Goal: Task Accomplishment & Management: Complete application form

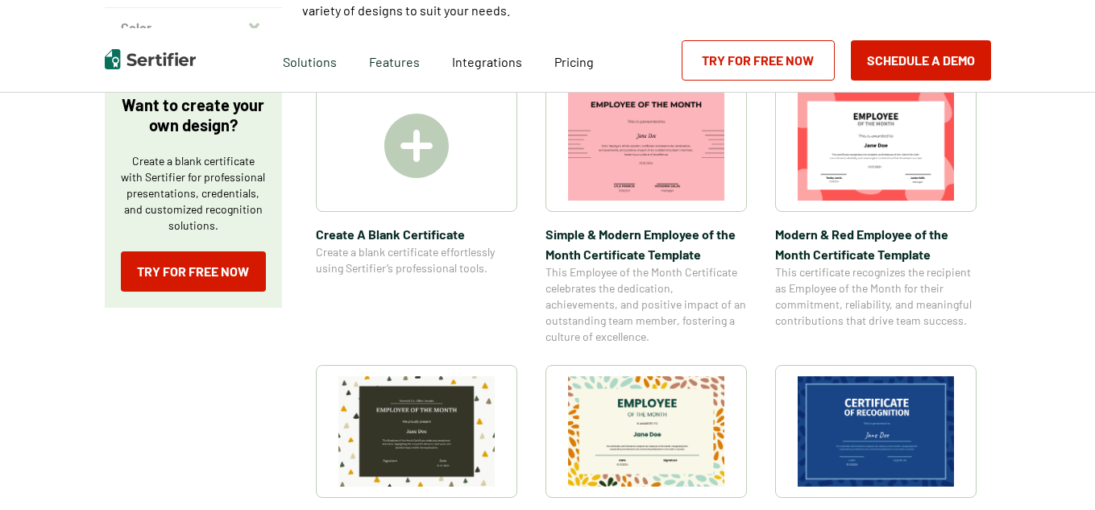
scroll to position [277, 0]
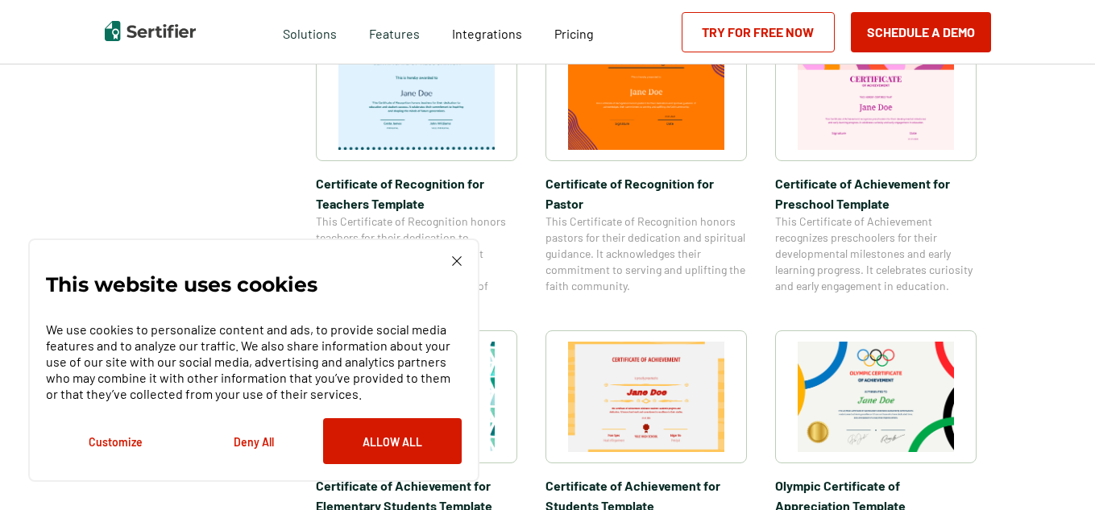
scroll to position [904, 0]
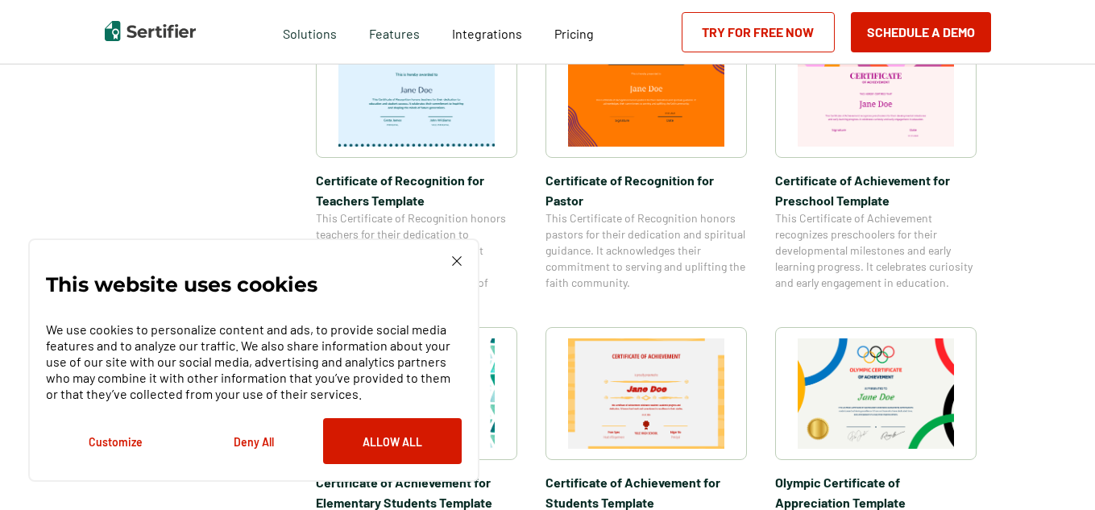
click at [456, 260] on img at bounding box center [457, 261] width 10 height 10
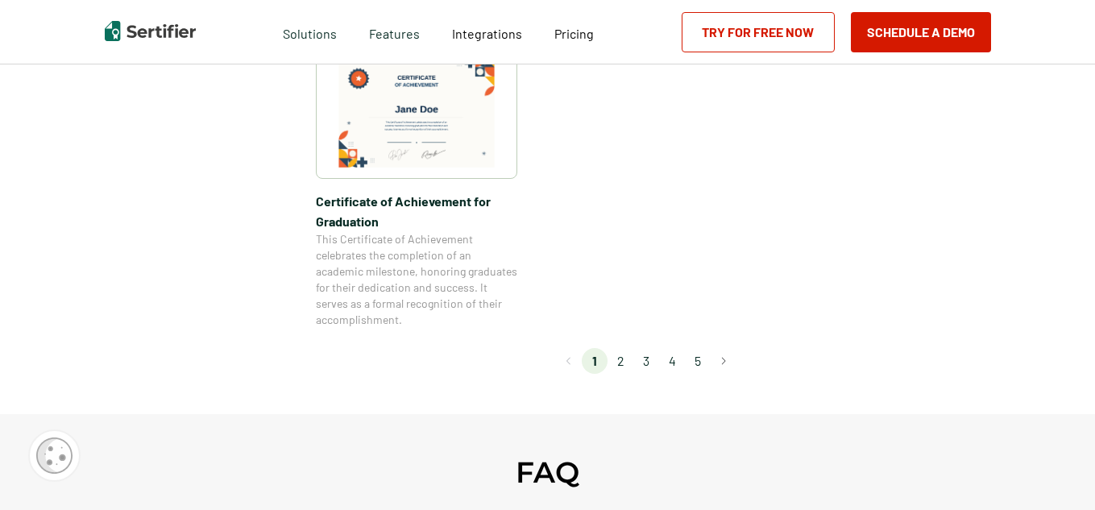
scroll to position [1503, 0]
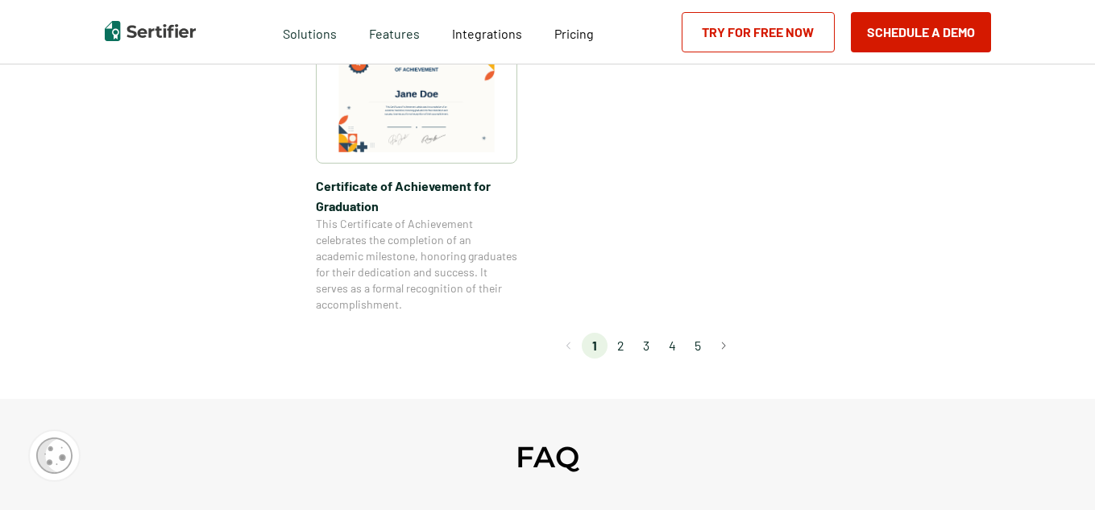
click at [621, 353] on li "2" at bounding box center [621, 346] width 26 height 26
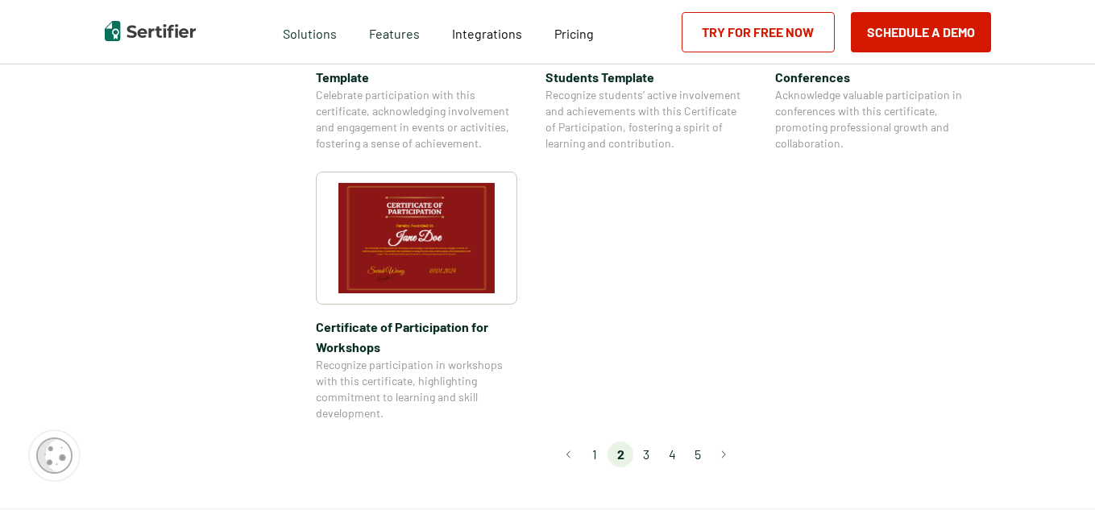
scroll to position [1398, 0]
click at [647, 443] on li "3" at bounding box center [647, 456] width 26 height 26
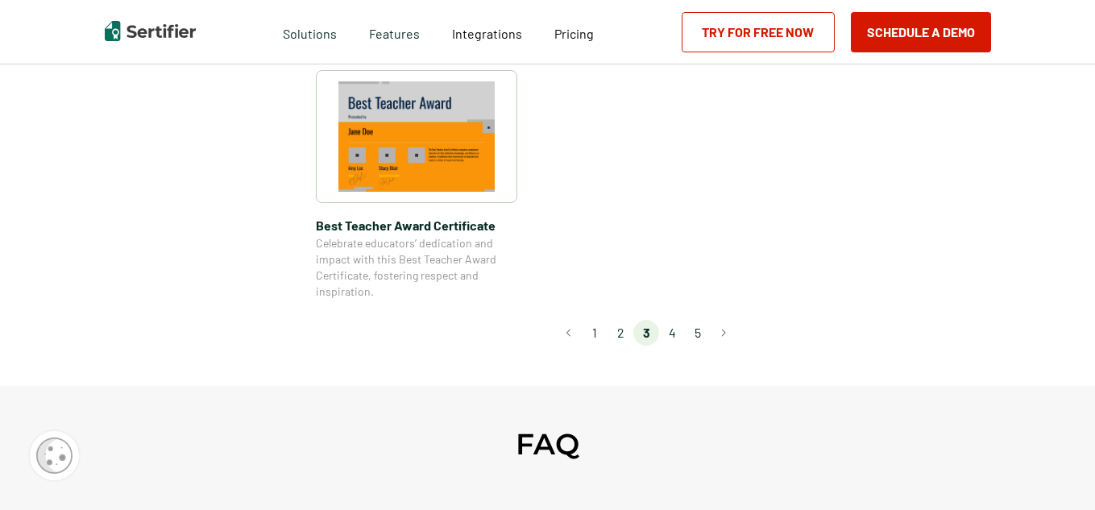
scroll to position [1316, 0]
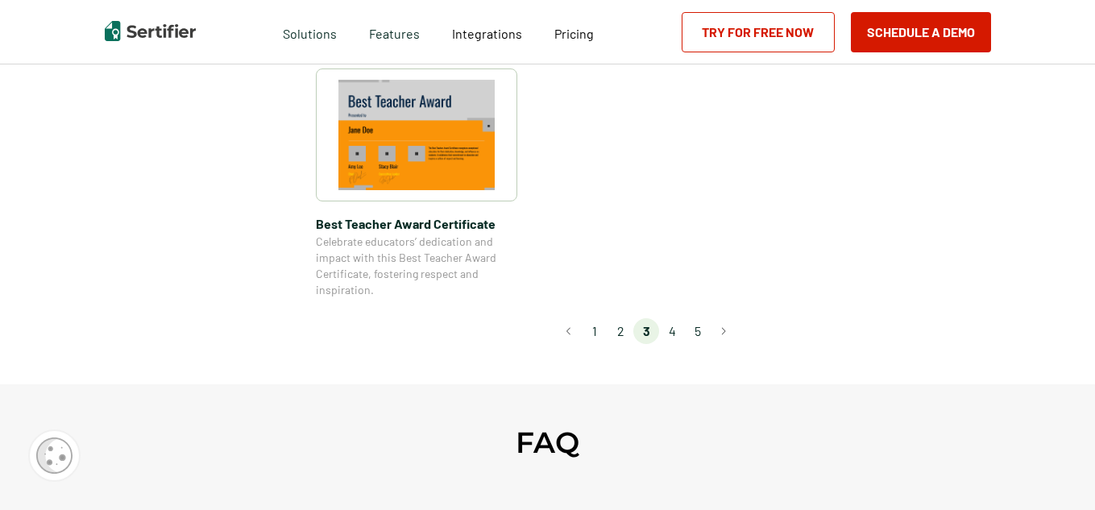
click at [672, 334] on li "4" at bounding box center [672, 331] width 26 height 26
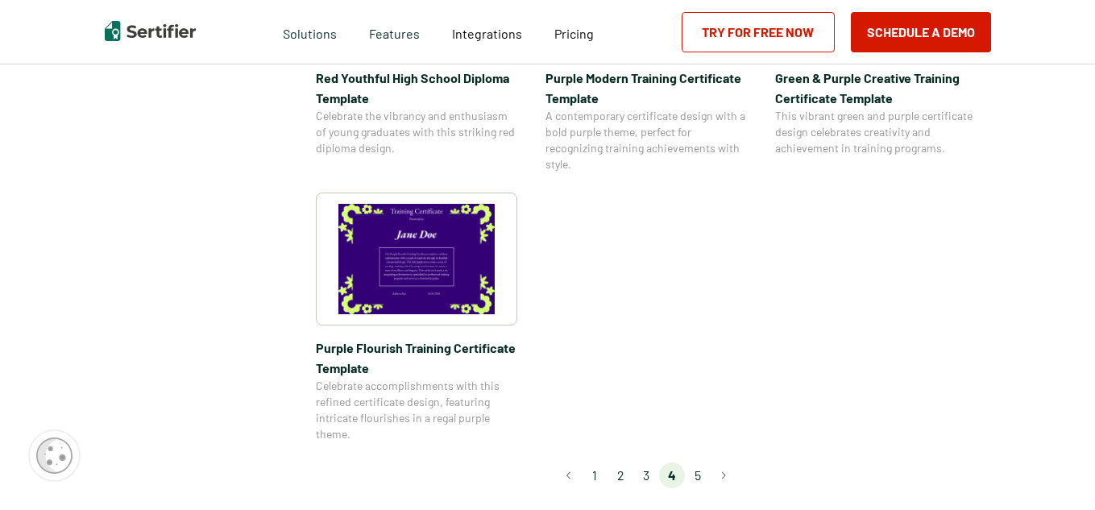
scroll to position [1225, 0]
click at [702, 465] on li "5" at bounding box center [698, 475] width 26 height 26
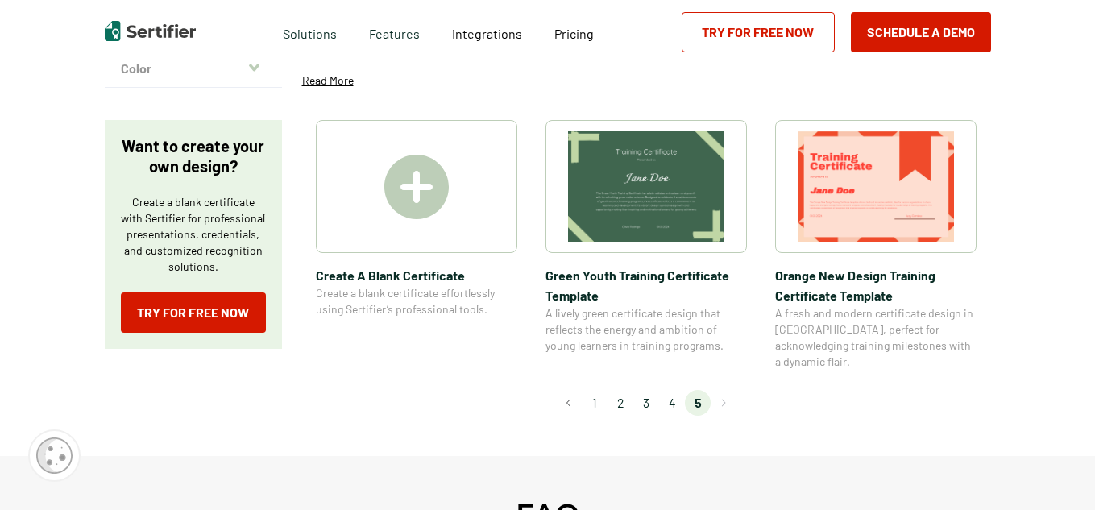
scroll to position [239, 0]
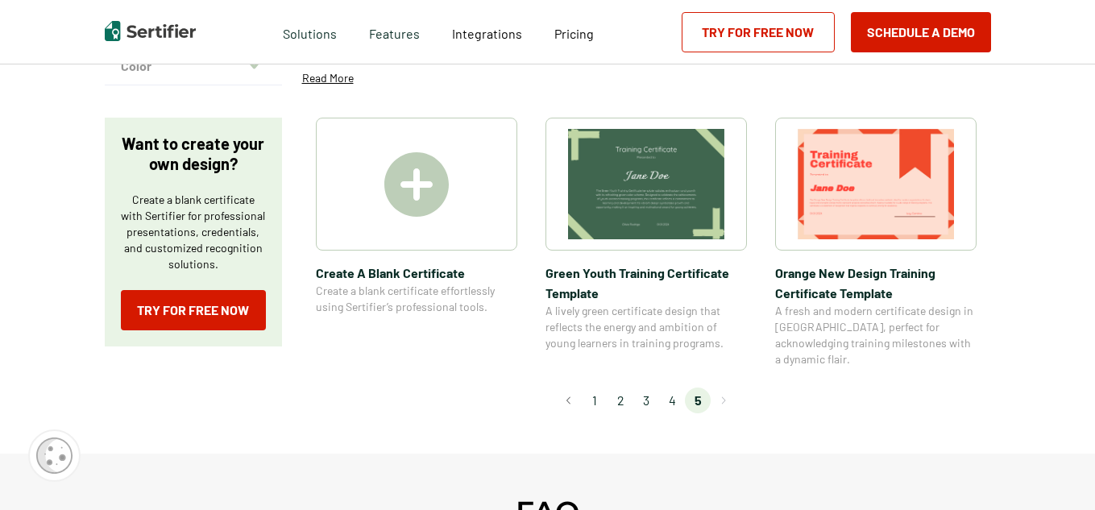
click at [634, 388] on li "2" at bounding box center [621, 401] width 26 height 26
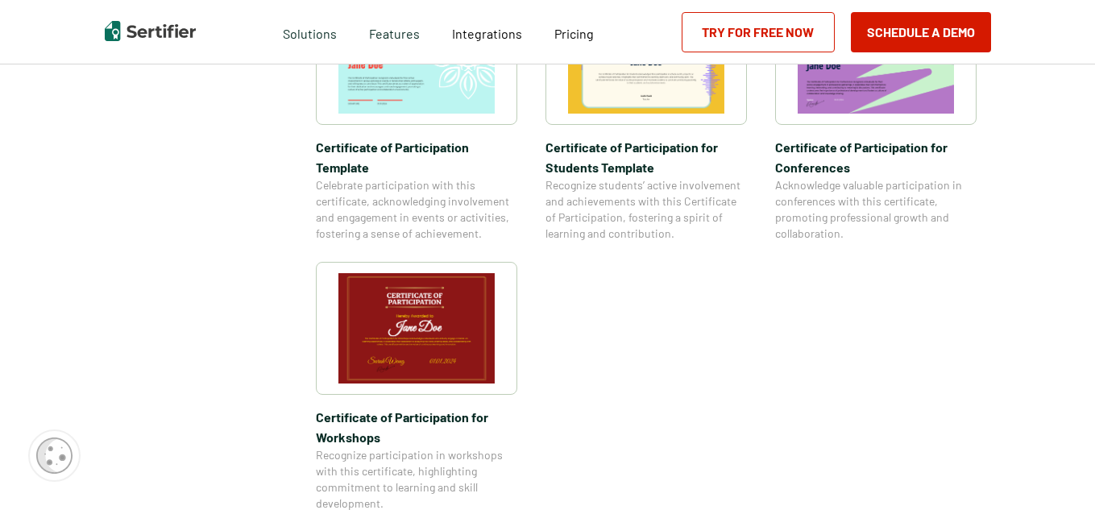
scroll to position [1311, 0]
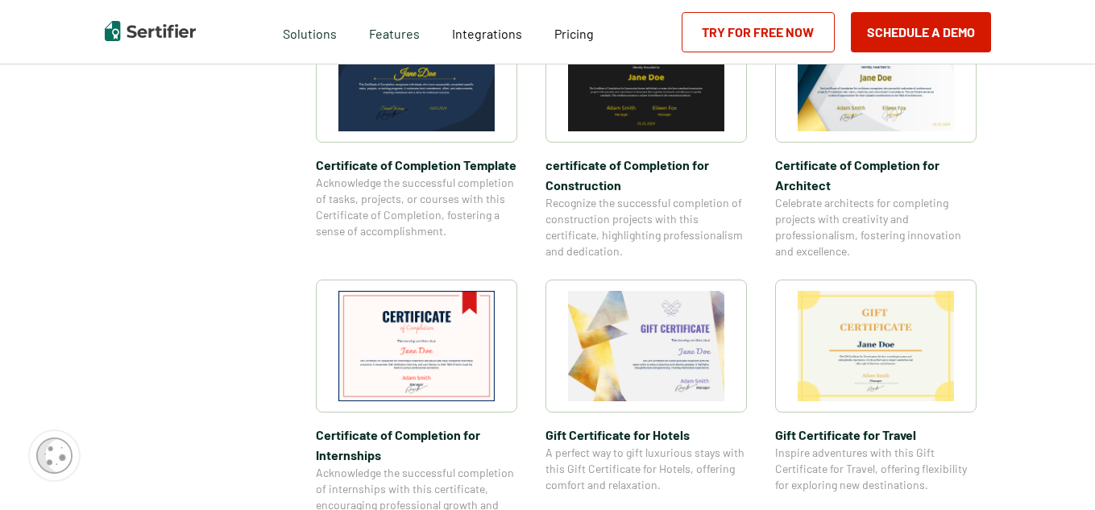
scroll to position [602, 0]
click at [871, 352] on img at bounding box center [876, 345] width 156 height 110
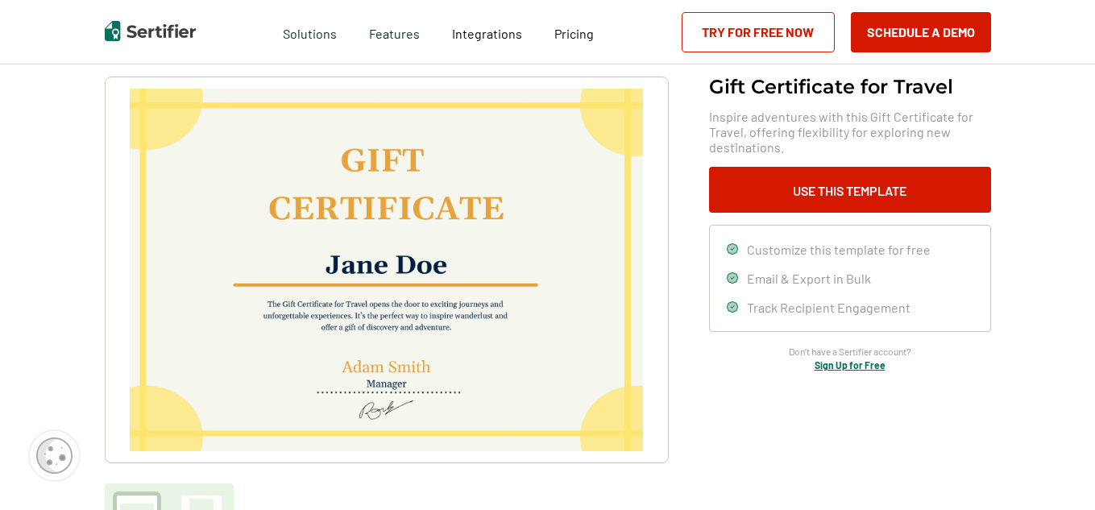
scroll to position [95, 0]
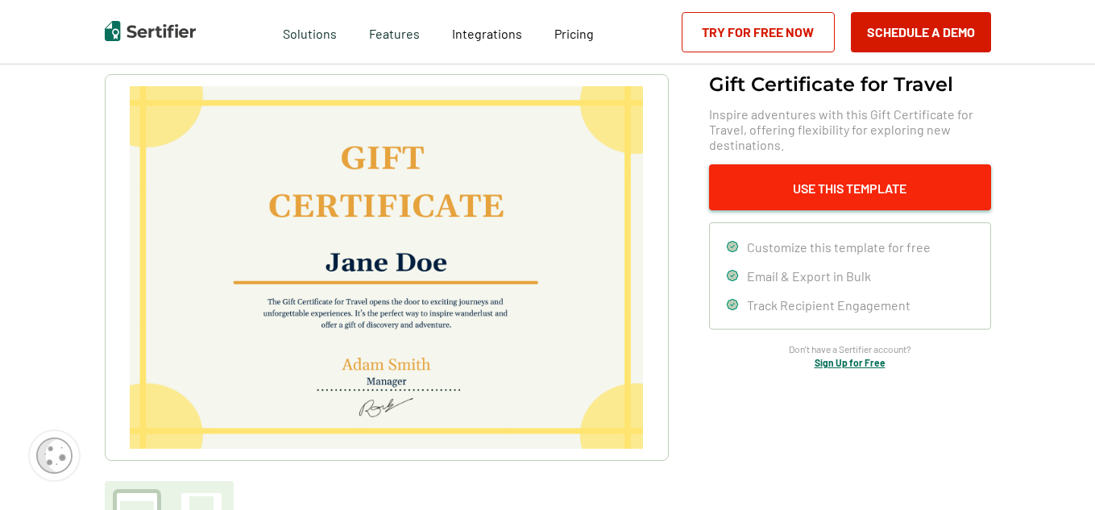
click at [833, 184] on button "Use This Template" at bounding box center [850, 187] width 282 height 46
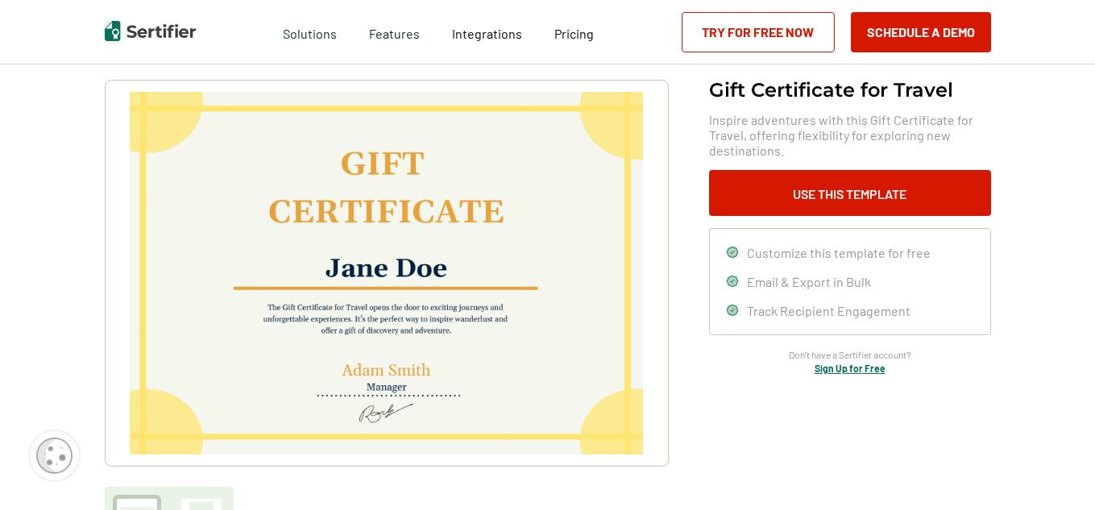
scroll to position [91, 0]
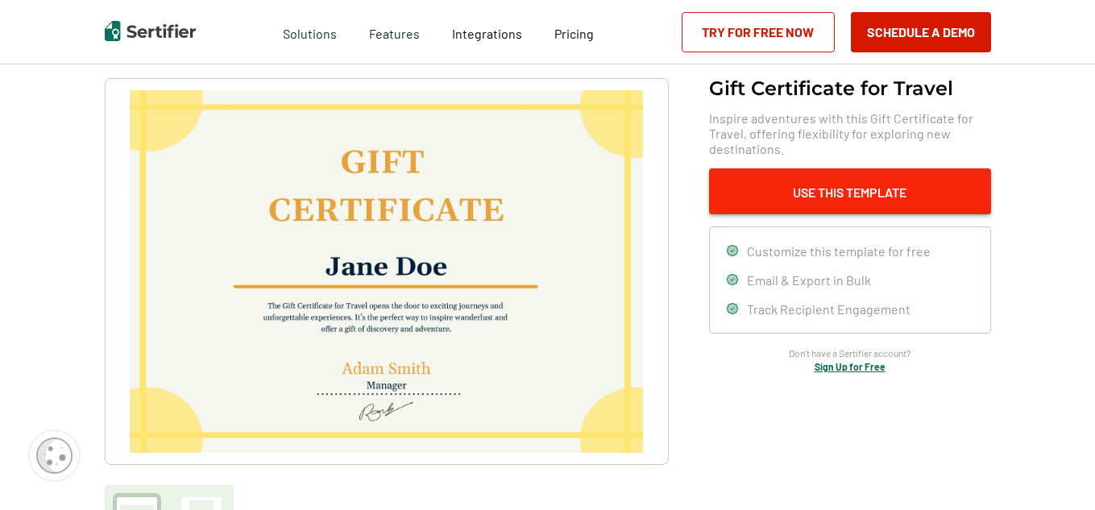
click at [871, 193] on button "Use This Template" at bounding box center [850, 191] width 282 height 46
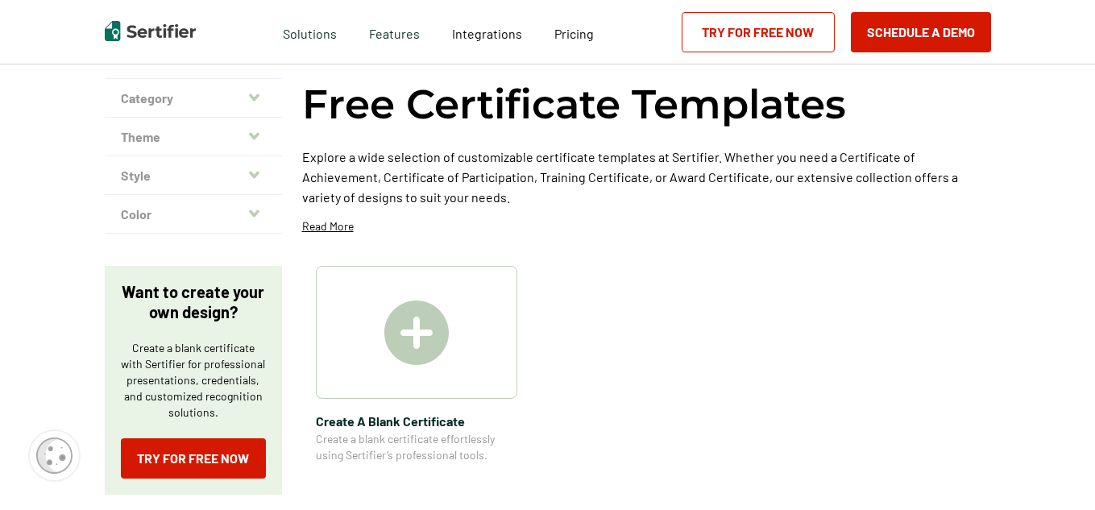
scroll to position [602, 0]
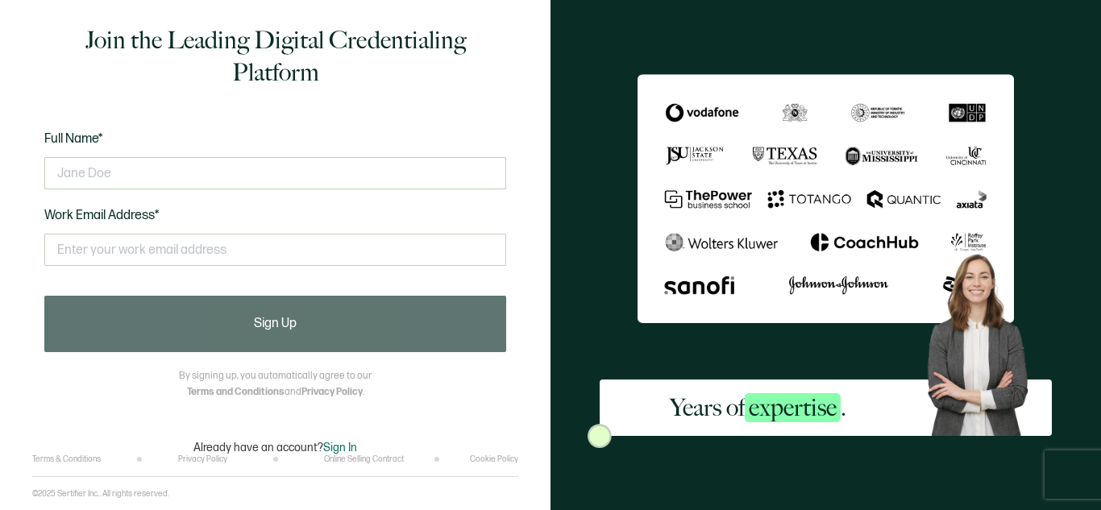
click at [251, 155] on div at bounding box center [275, 173] width 462 height 48
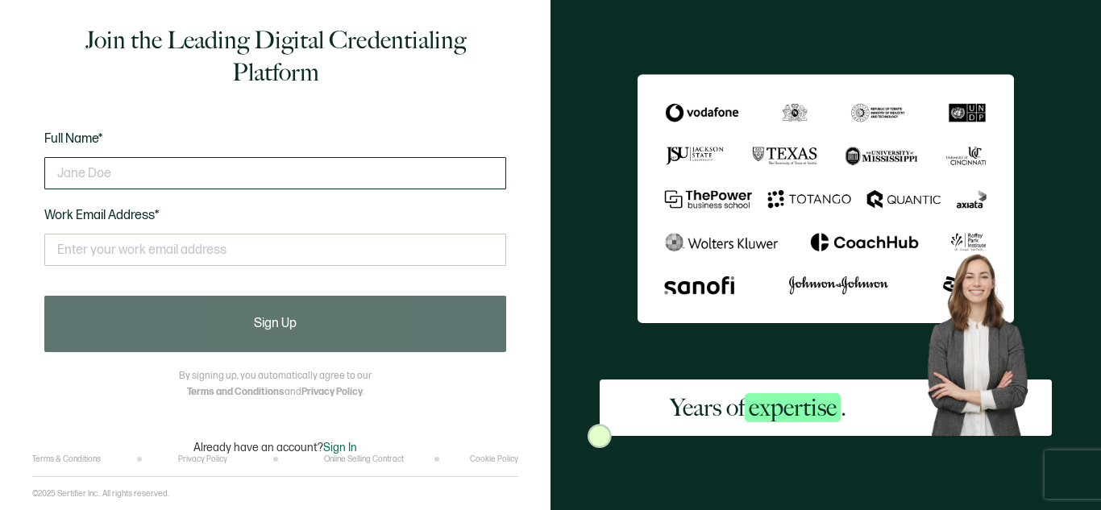
click at [244, 179] on input "text" at bounding box center [275, 173] width 462 height 32
type input "Dylan Gagnon"
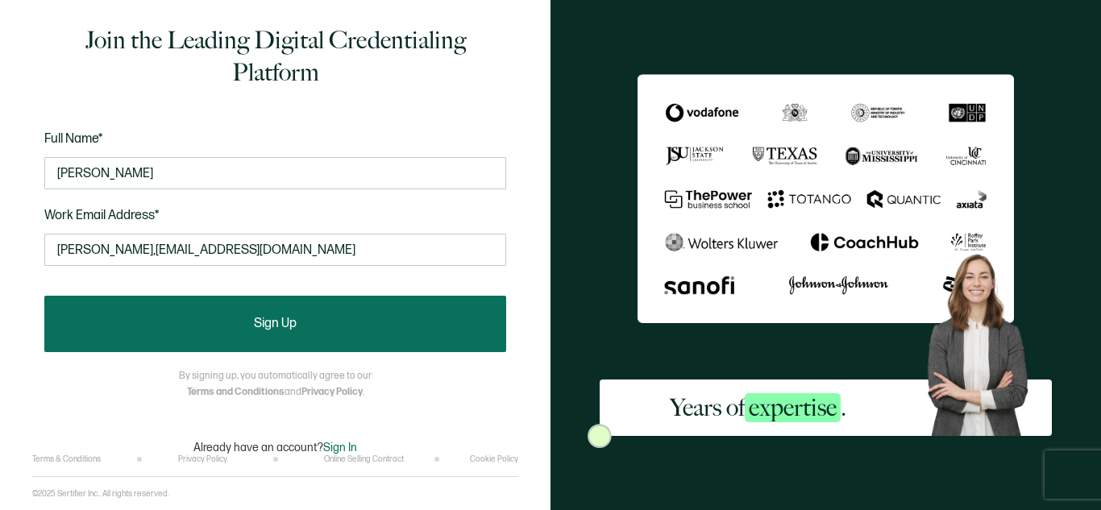
click at [335, 335] on button "Sign Up" at bounding box center [275, 324] width 462 height 56
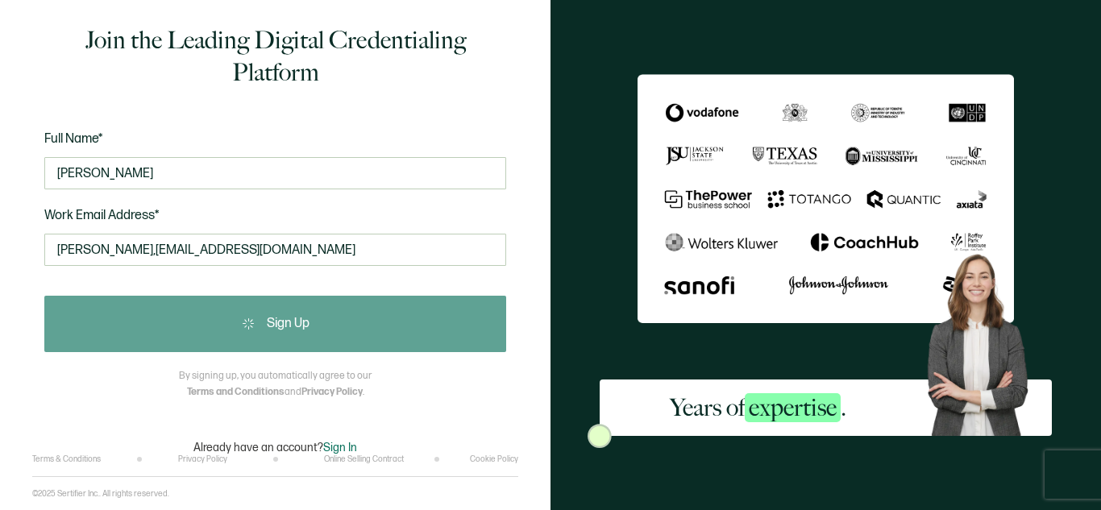
click at [335, 335] on button "Sign Up" at bounding box center [275, 324] width 462 height 56
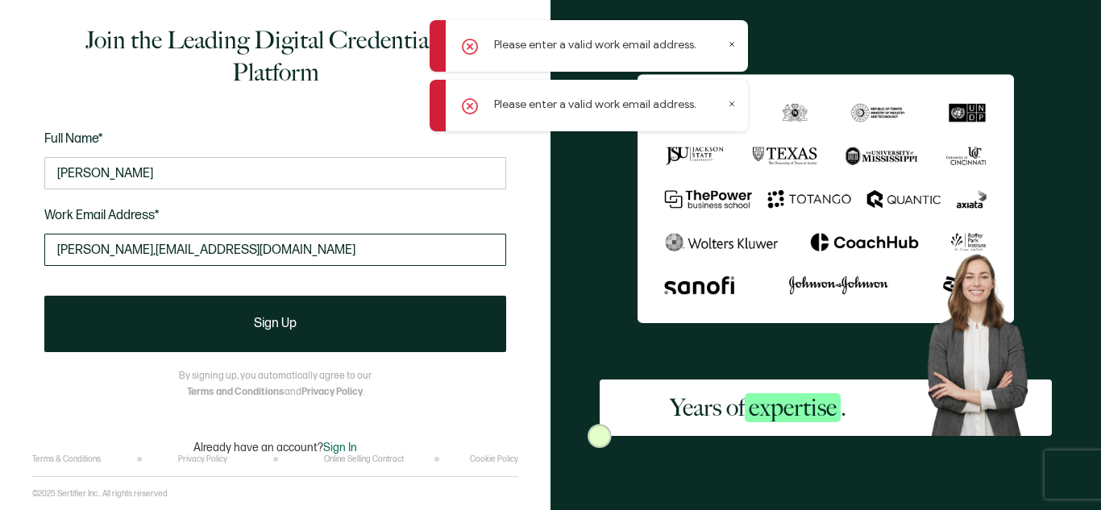
click at [104, 248] on input "Gagnon,dylan23@gmail.com" at bounding box center [275, 250] width 462 height 32
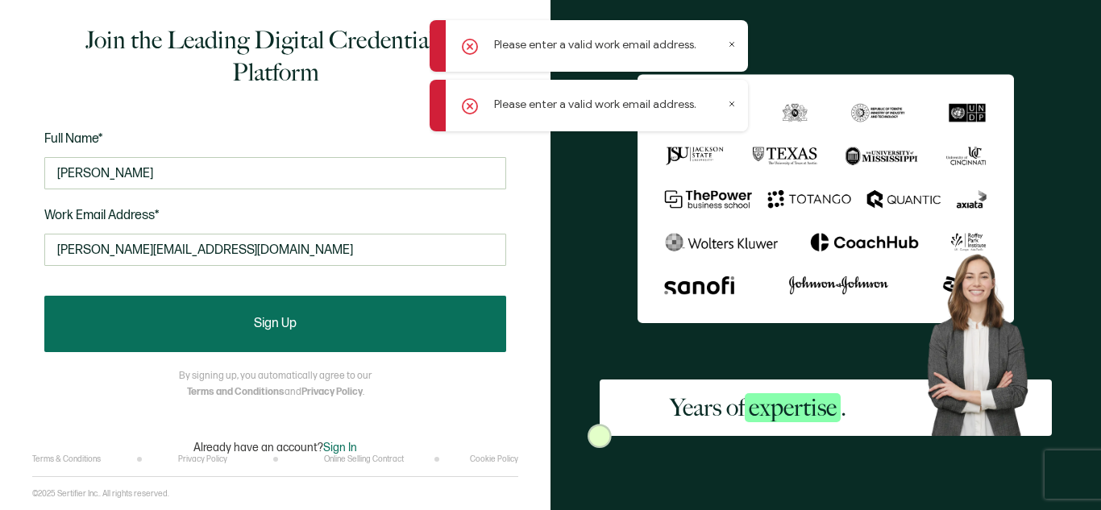
click at [193, 316] on button "Sign Up" at bounding box center [275, 324] width 462 height 56
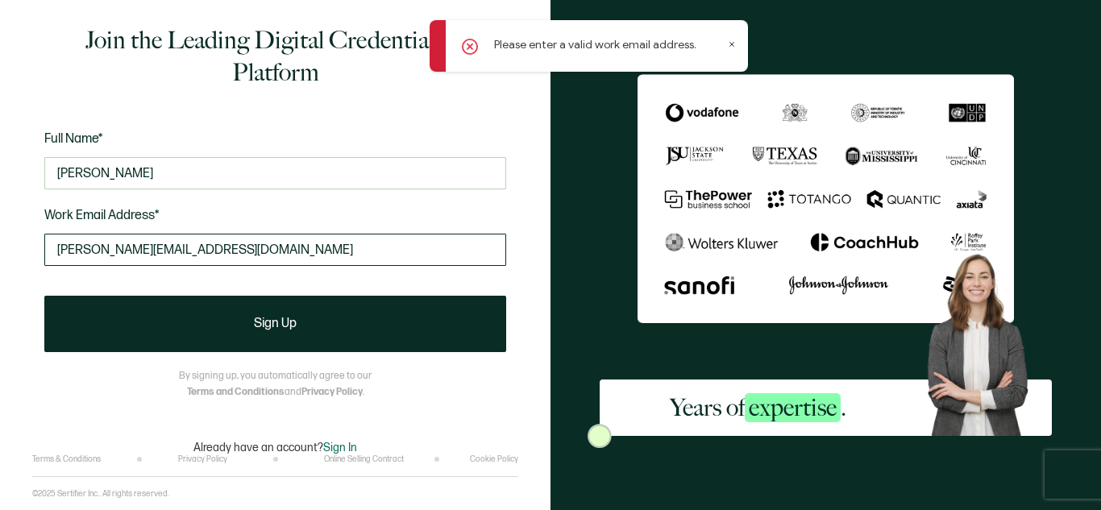
click at [60, 243] on input "Gagnon.dylan23@gmail.com" at bounding box center [275, 250] width 462 height 32
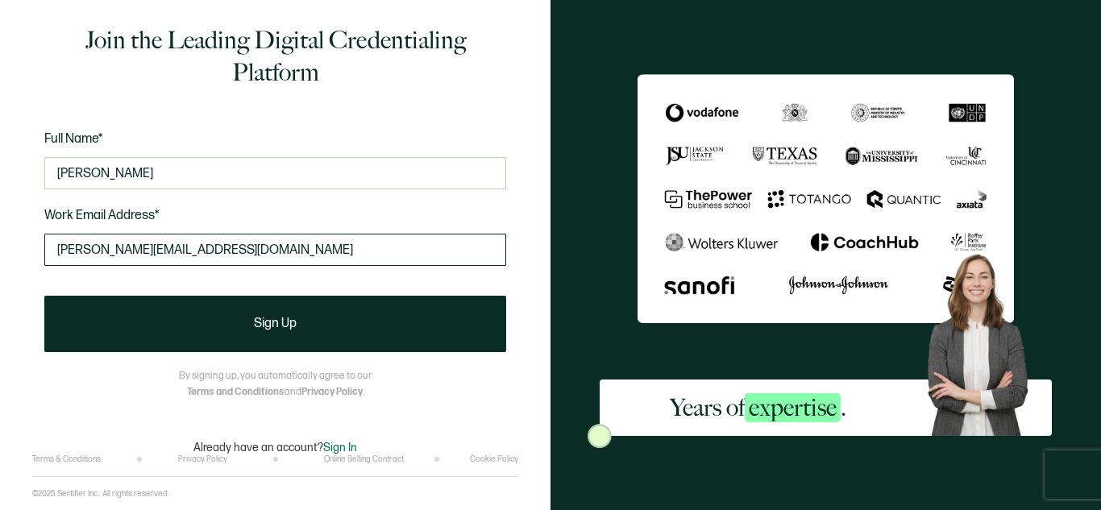
click at [247, 246] on input "Gagnon.dylan23@gmail.com" at bounding box center [275, 250] width 462 height 32
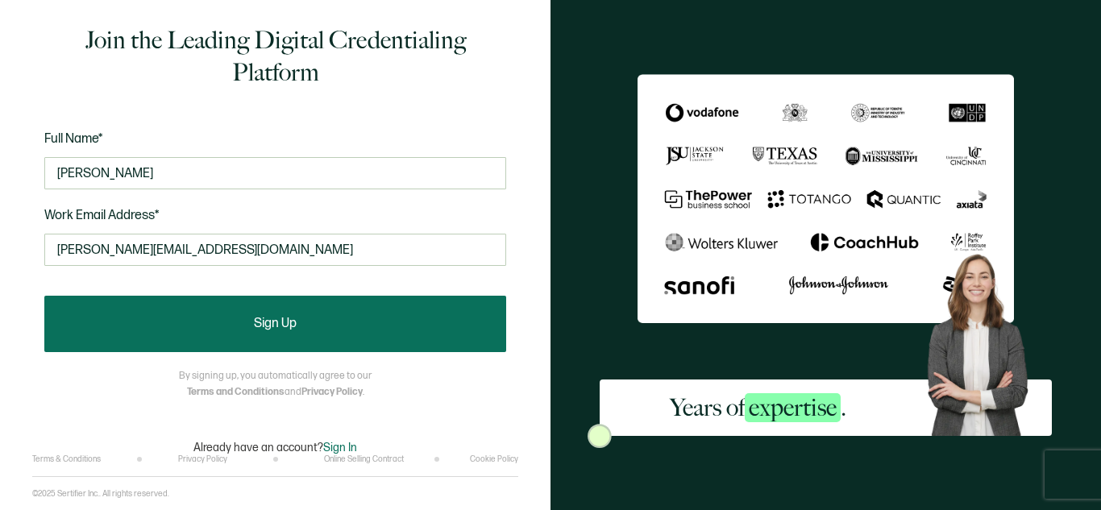
click at [260, 318] on span "Sign Up" at bounding box center [275, 324] width 43 height 13
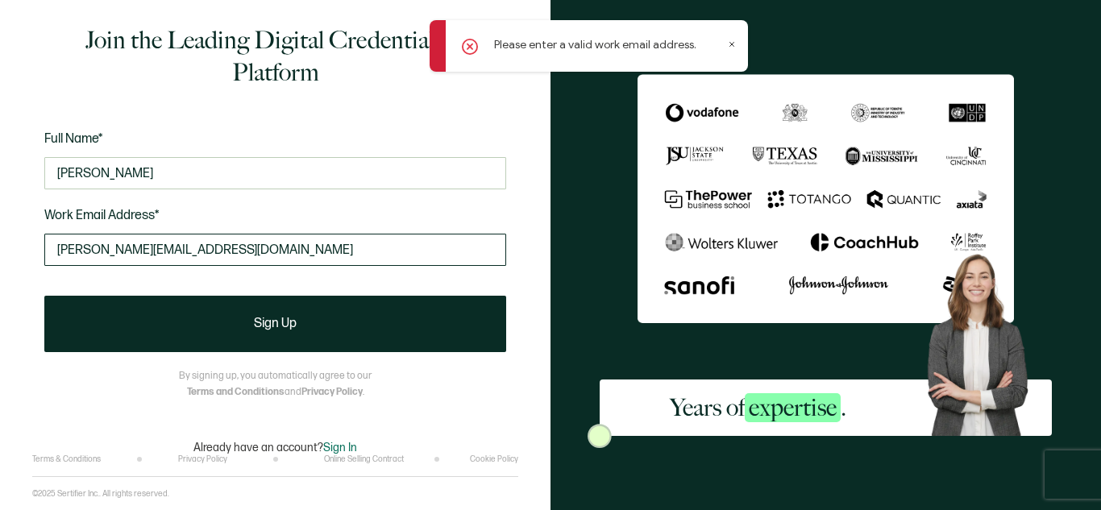
click at [67, 244] on input "Gagnon.dylan23@gmail.com" at bounding box center [275, 250] width 462 height 32
type input "gagnon.dylan23@gmail.com"
